Goal: Check status

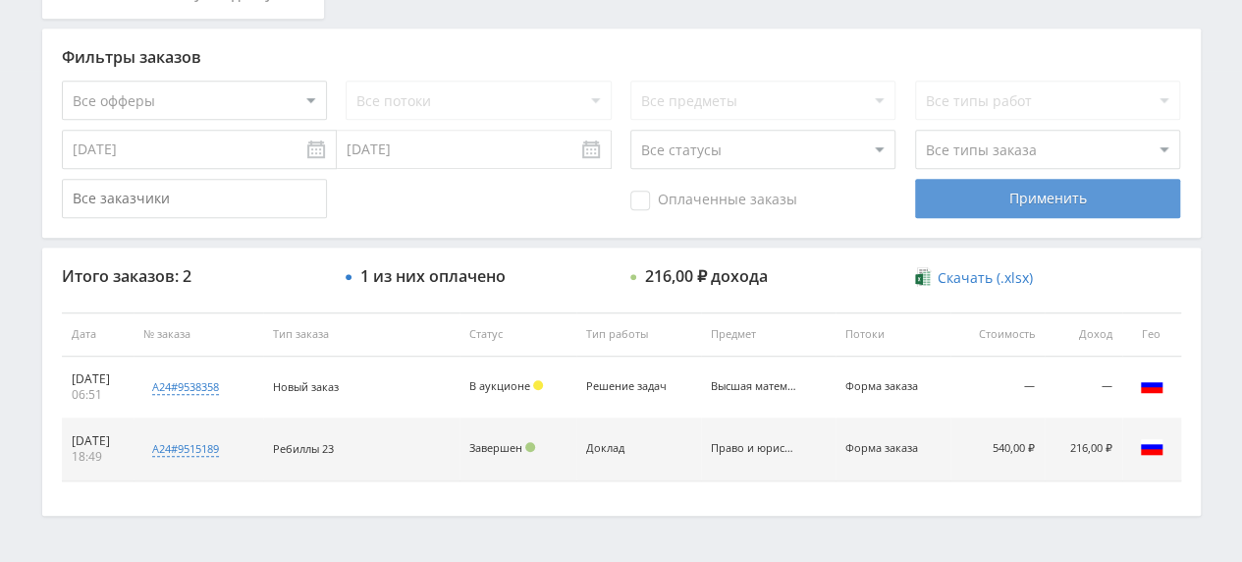
click at [980, 181] on div "Применить" at bounding box center [1047, 198] width 265 height 39
